Goal: Communication & Community: Answer question/provide support

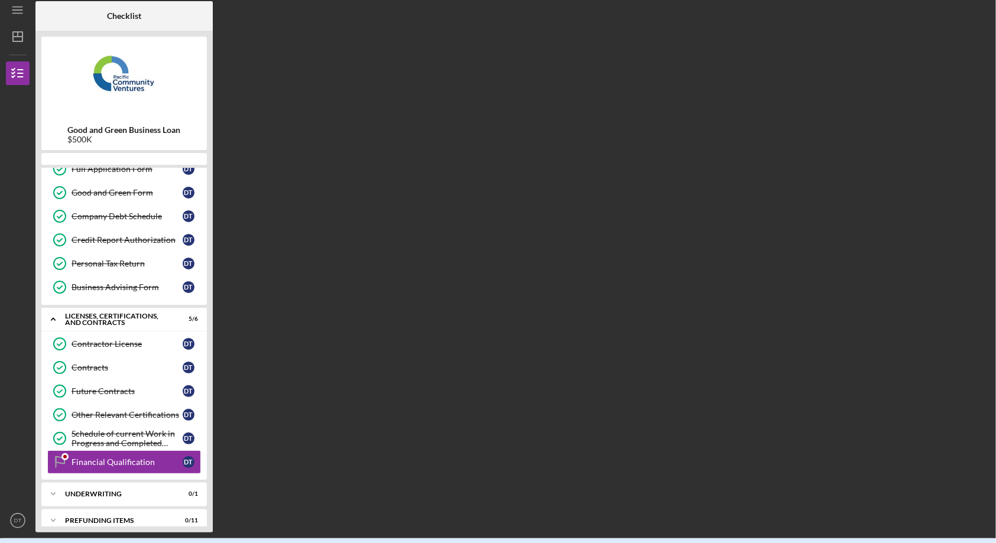
scroll to position [231, 0]
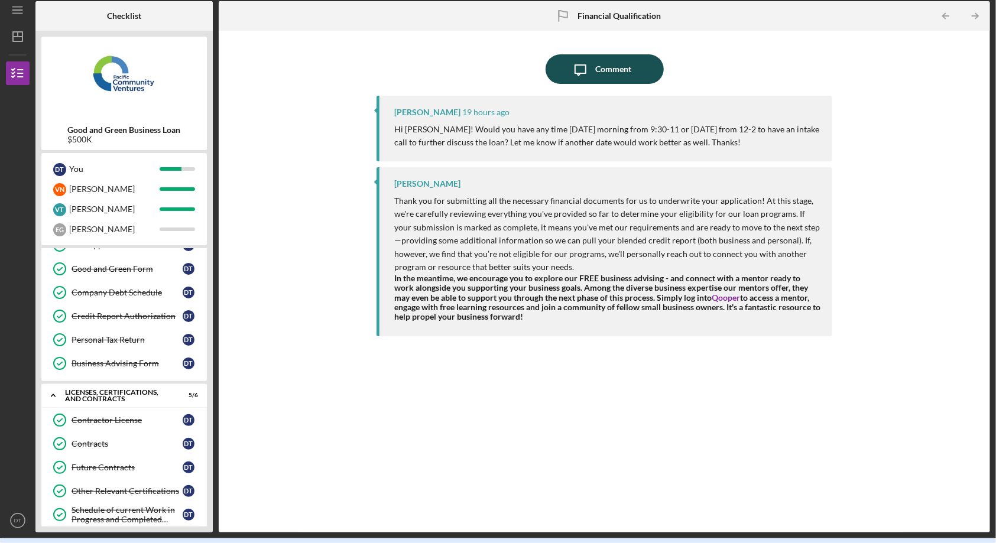
click at [617, 70] on div "Comment" at bounding box center [613, 69] width 36 height 30
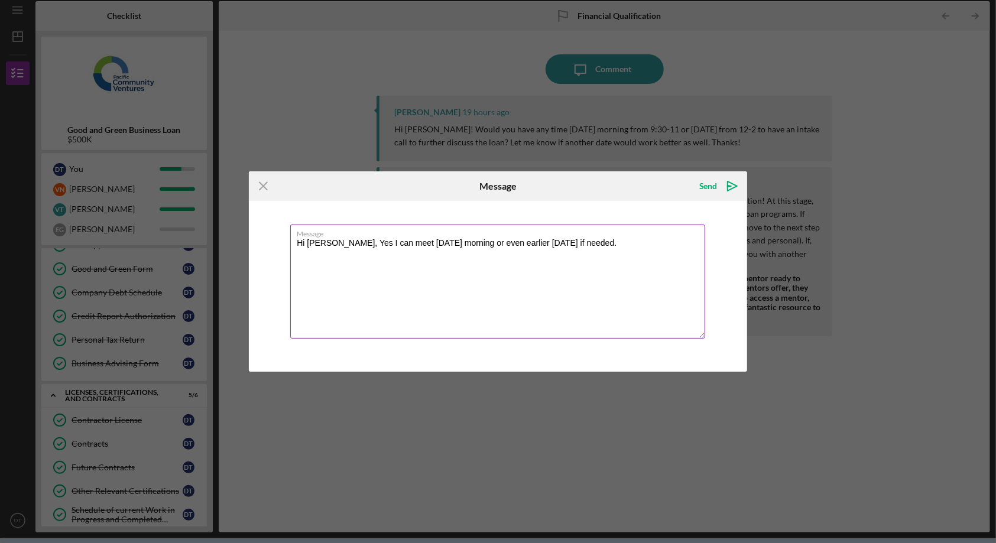
drag, startPoint x: 537, startPoint y: 244, endPoint x: 501, endPoint y: 250, distance: 36.5
click at [501, 250] on textarea "Hi [PERSON_NAME], Yes I can meet [DATE] morning or even earlier [DATE] if neede…" at bounding box center [497, 282] width 415 height 114
click at [596, 241] on textarea "Hi [PERSON_NAME], Yes I can meet [DATE] morning or even earlier [DATE] if neede…" at bounding box center [497, 282] width 415 height 114
type textarea "Hi [PERSON_NAME], Yes I can meet [DATE] morning or even earlier [DATE] if neede…"
click at [708, 186] on div "Send" at bounding box center [708, 186] width 18 height 24
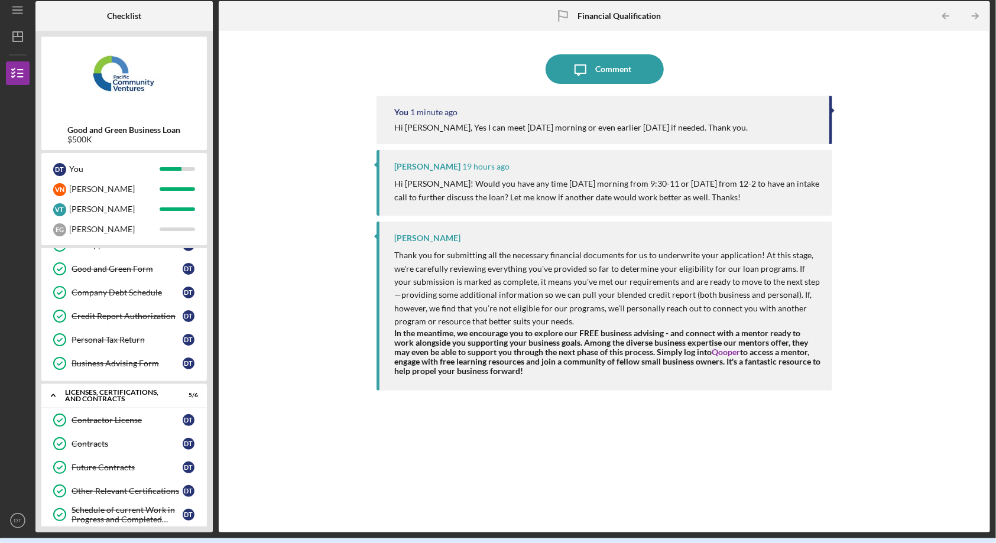
click at [774, 239] on div "[PERSON_NAME]" at bounding box center [607, 237] width 426 height 9
